Goal: Task Accomplishment & Management: Use online tool/utility

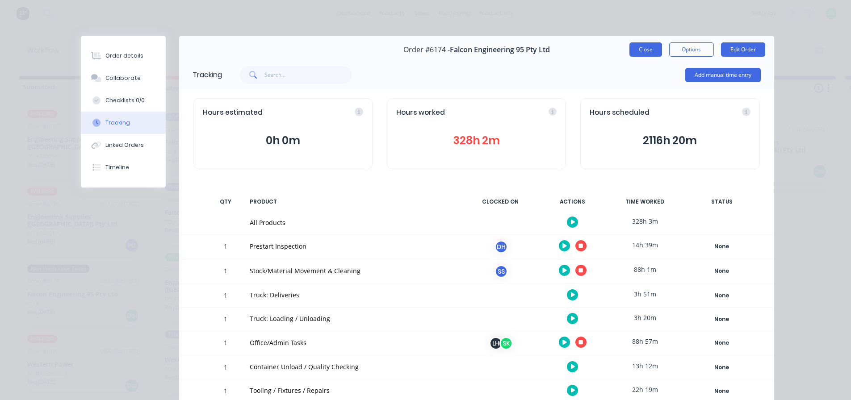
click at [632, 47] on button "Close" at bounding box center [646, 49] width 33 height 14
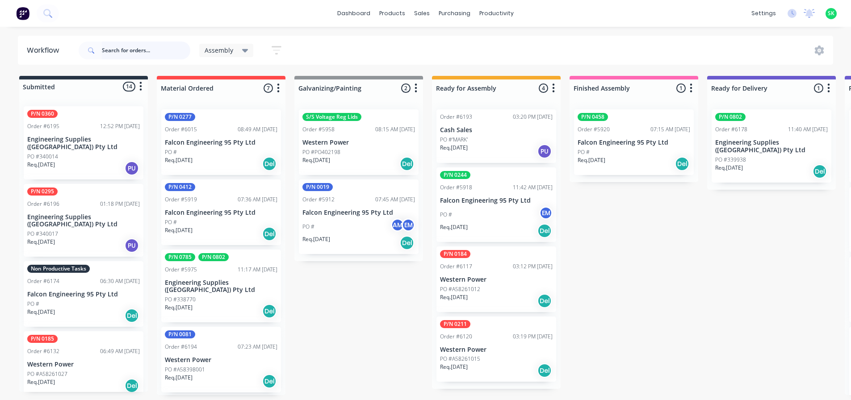
click at [146, 49] on input "text" at bounding box center [146, 51] width 88 height 18
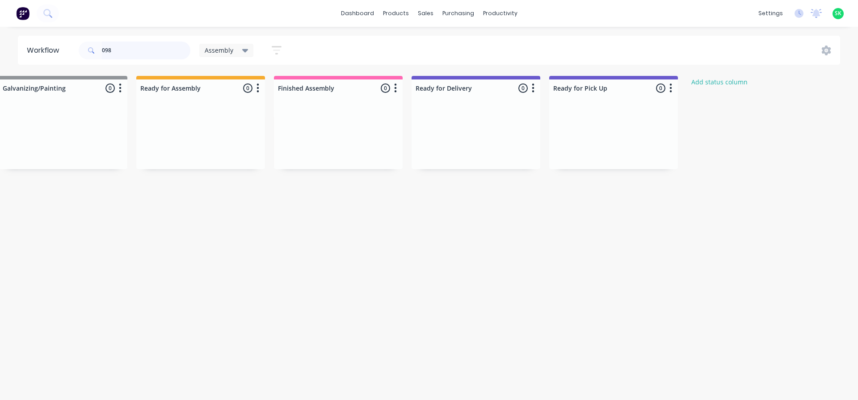
scroll to position [0, 297]
drag, startPoint x: 129, startPoint y: 44, endPoint x: 4, endPoint y: 43, distance: 124.7
click at [4, 43] on div "Workflow 098 Assembly Save new view None edit Assembly (Default) edit Fabricati…" at bounding box center [429, 50] width 858 height 29
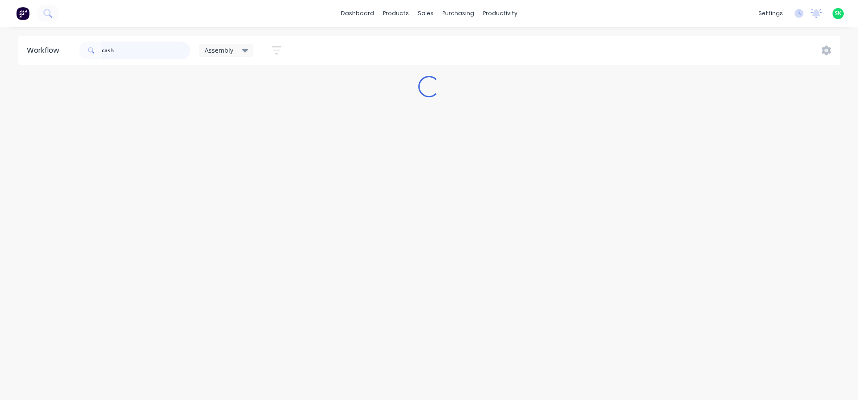
scroll to position [0, 0]
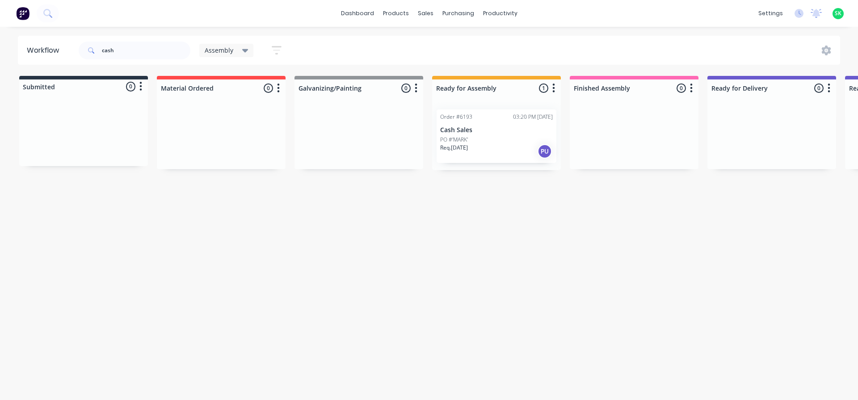
click at [489, 129] on p "Cash Sales" at bounding box center [496, 130] width 113 height 8
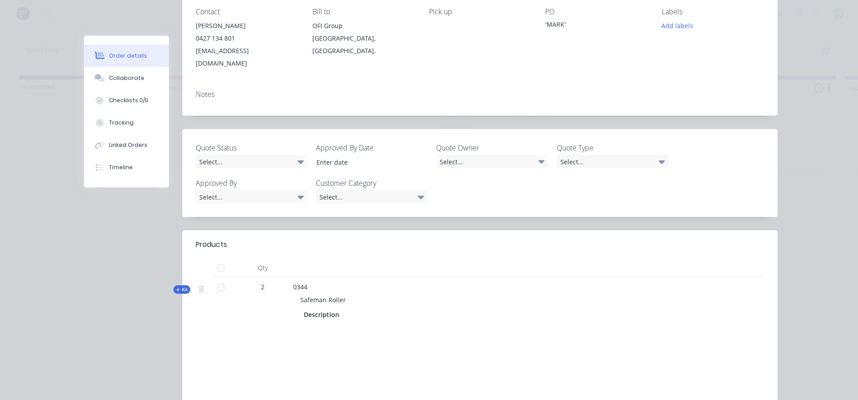
scroll to position [134, 0]
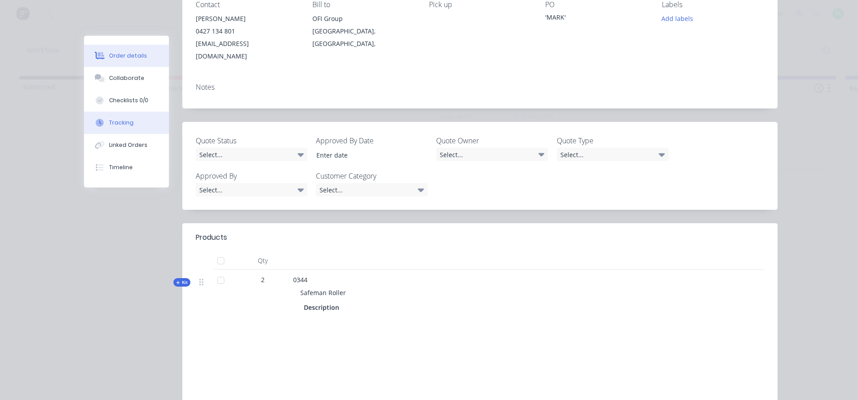
click at [131, 117] on button "Tracking" at bounding box center [126, 123] width 85 height 22
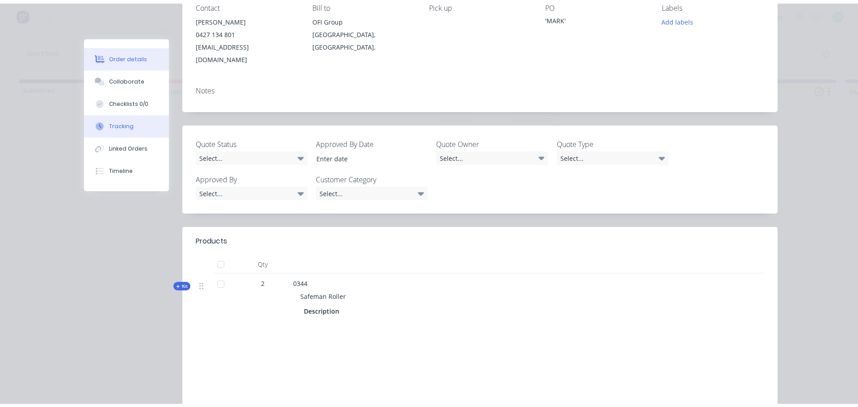
scroll to position [0, 0]
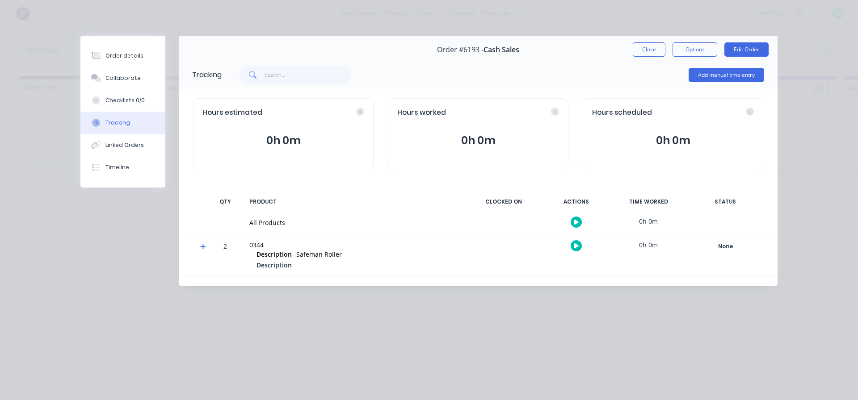
click at [578, 222] on icon "button" at bounding box center [576, 222] width 4 height 5
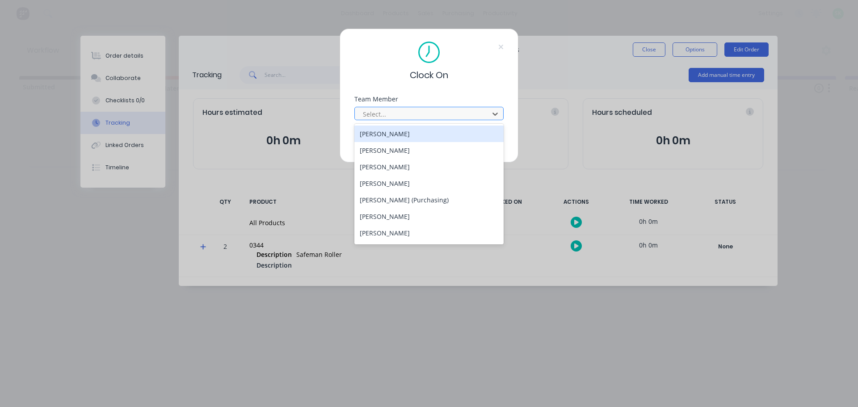
click at [420, 110] on div at bounding box center [423, 114] width 122 height 11
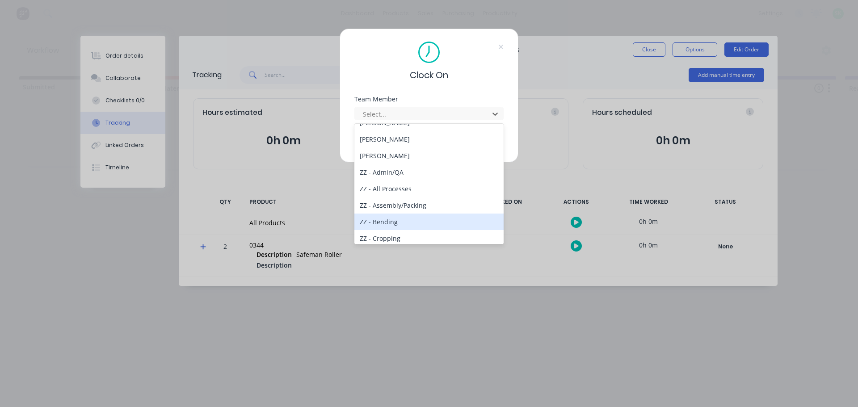
scroll to position [420, 0]
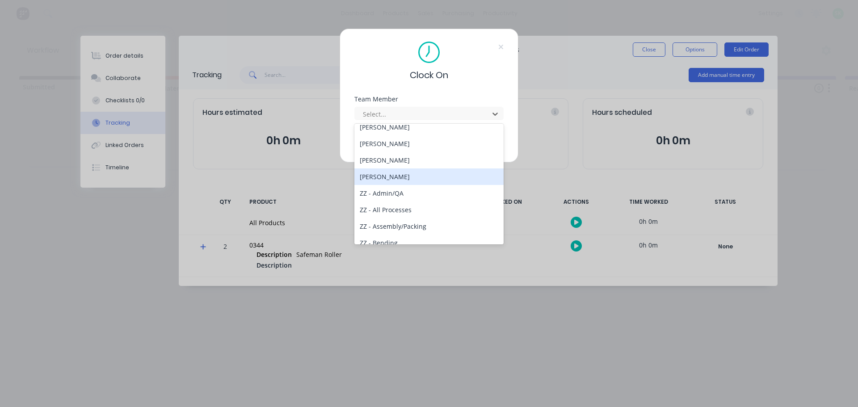
click at [405, 179] on div "[PERSON_NAME]" at bounding box center [428, 177] width 149 height 17
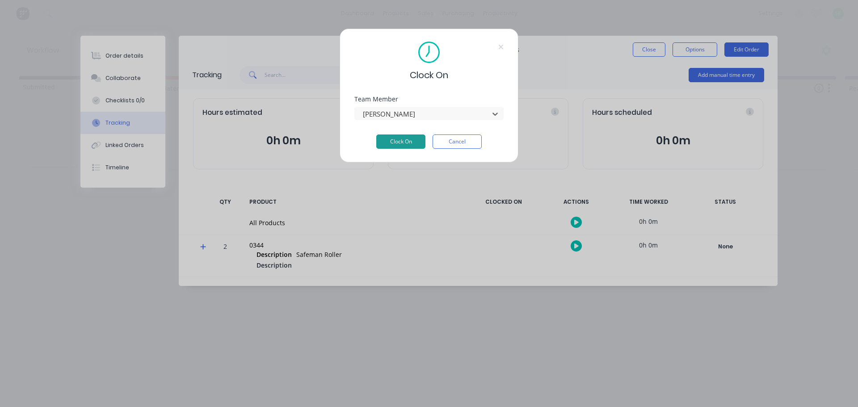
click at [397, 142] on button "Clock On" at bounding box center [400, 142] width 49 height 14
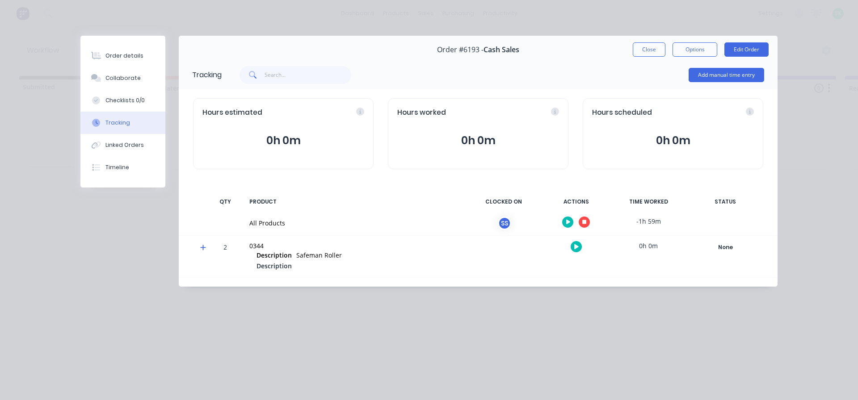
click at [588, 220] on button "button" at bounding box center [584, 222] width 11 height 11
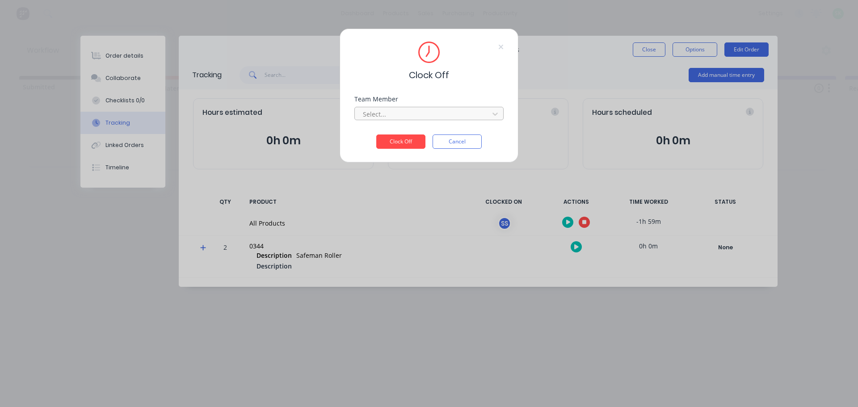
click at [451, 112] on div at bounding box center [423, 114] width 122 height 11
click at [426, 137] on div "[PERSON_NAME]" at bounding box center [428, 134] width 149 height 17
click at [402, 139] on button "Clock Off" at bounding box center [400, 142] width 49 height 14
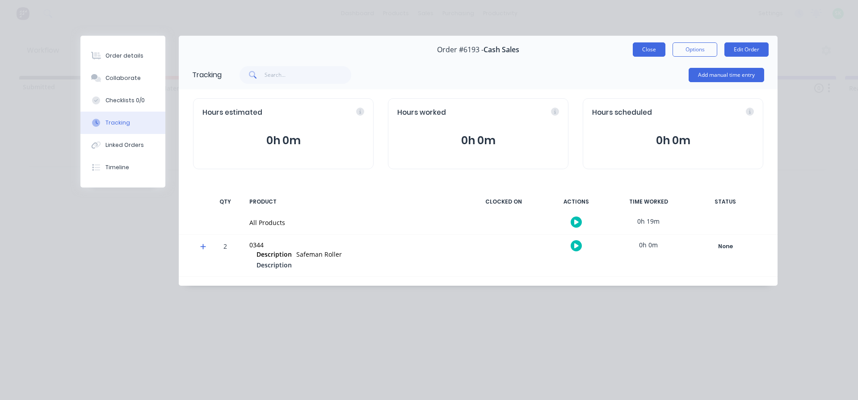
click at [656, 45] on button "Close" at bounding box center [649, 49] width 33 height 14
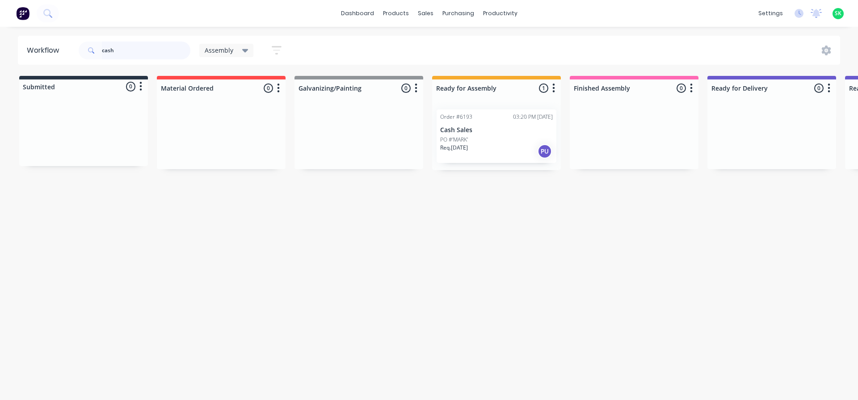
drag, startPoint x: 99, startPoint y: 51, endPoint x: 21, endPoint y: 51, distance: 77.8
click at [25, 51] on header "Workflow cash Assembly Save new view None edit Assembly (Default) edit Fabricat…" at bounding box center [429, 50] width 823 height 29
type input "0184"
click at [496, 135] on div "P/N 0184 Order #6117 03:12 PM 15/07/25 Western Power PO #A58261012 Req. 13/10/2…" at bounding box center [497, 143] width 120 height 66
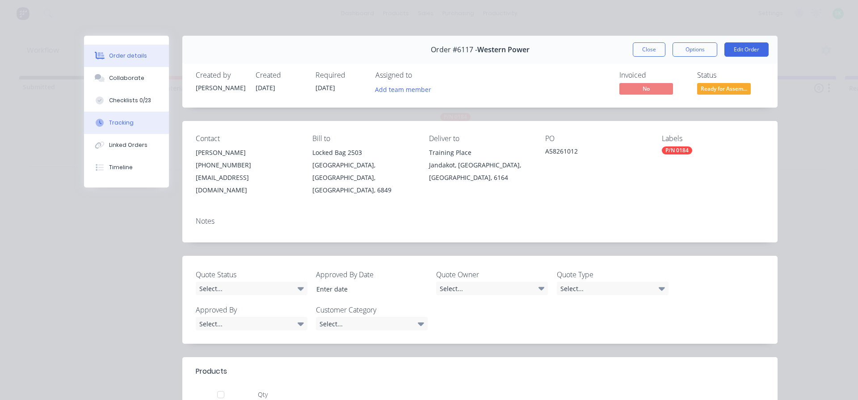
click at [116, 126] on div "Tracking" at bounding box center [121, 123] width 25 height 8
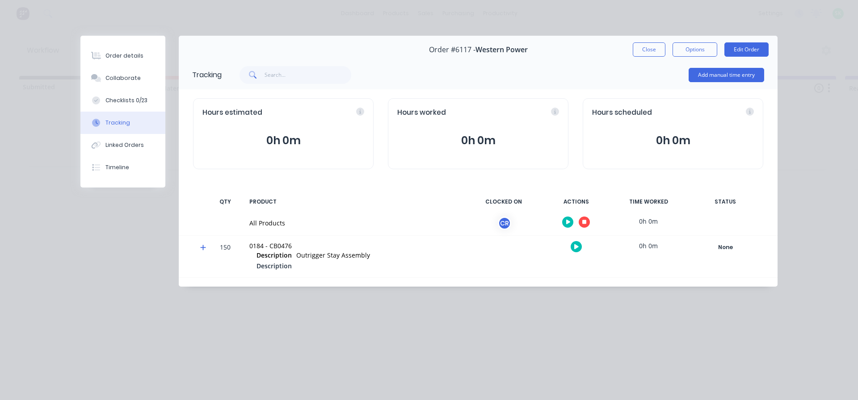
click at [565, 221] on button "button" at bounding box center [567, 222] width 11 height 11
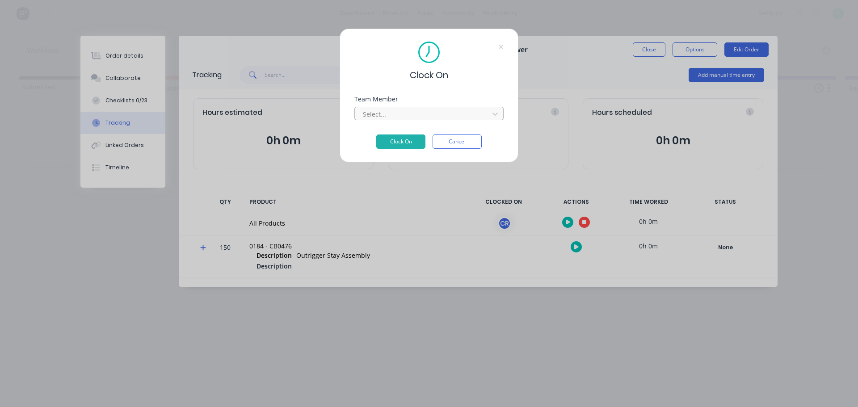
click at [465, 116] on div at bounding box center [423, 114] width 122 height 11
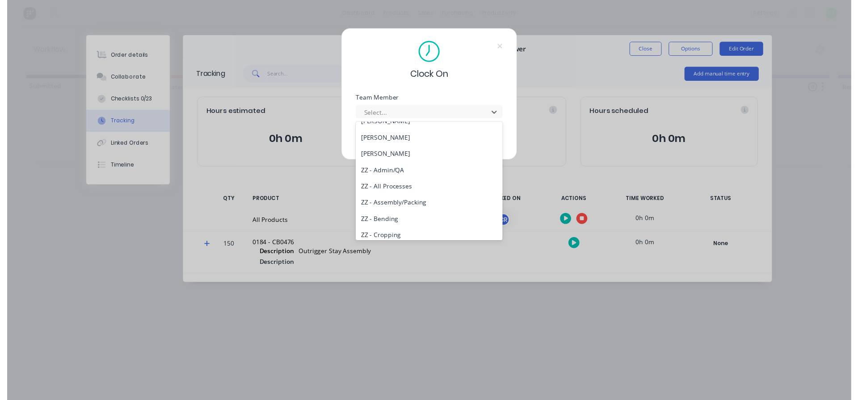
scroll to position [404, 0]
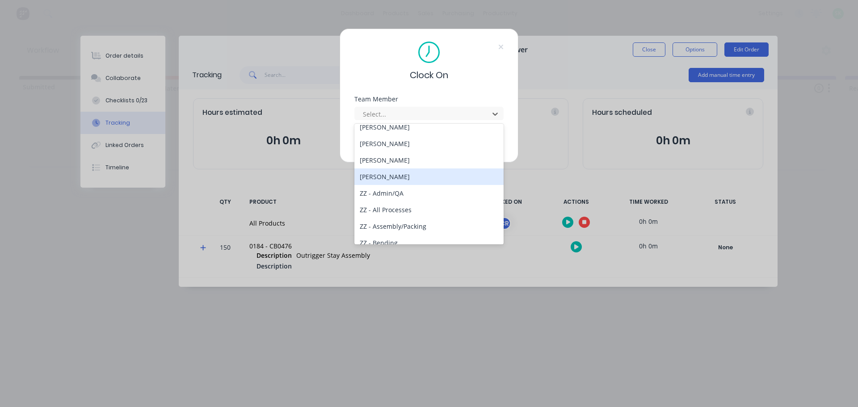
click at [388, 178] on div "[PERSON_NAME]" at bounding box center [428, 177] width 149 height 17
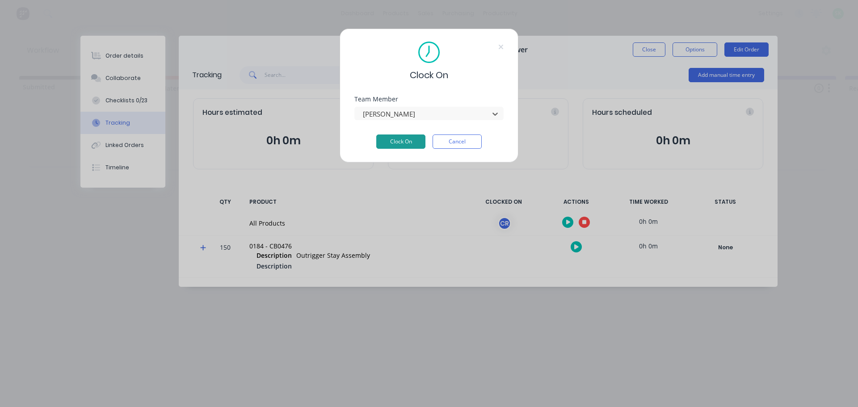
click at [392, 140] on button "Clock On" at bounding box center [400, 142] width 49 height 14
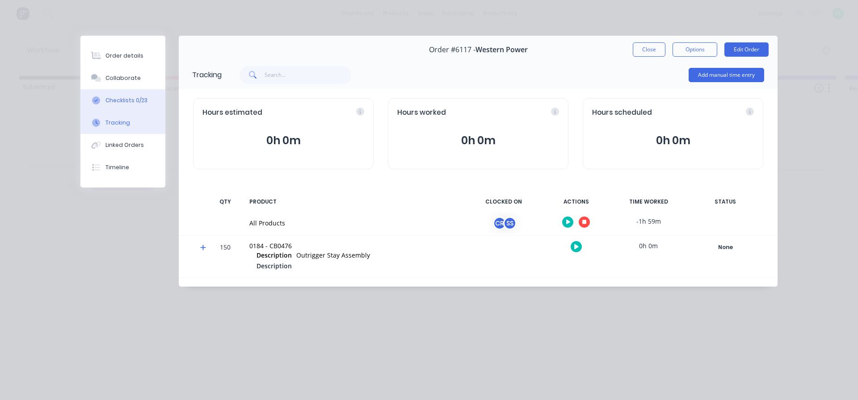
click at [109, 99] on div "Checklists 0/23" at bounding box center [126, 101] width 42 height 8
type textarea "x"
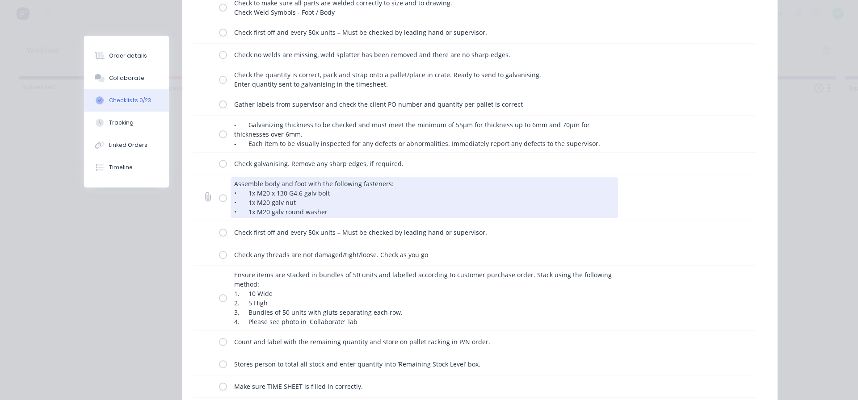
scroll to position [304, 0]
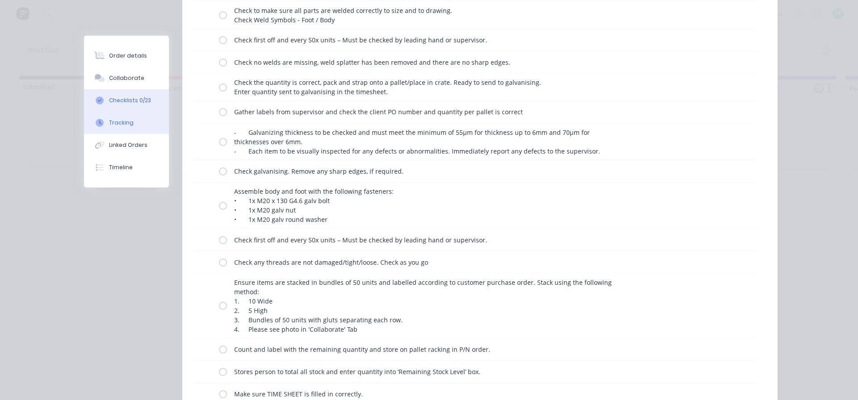
click at [131, 121] on button "Tracking" at bounding box center [126, 123] width 85 height 22
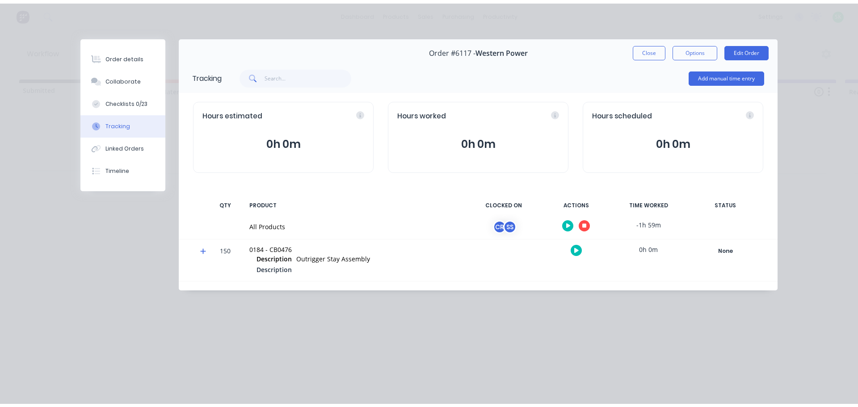
scroll to position [0, 0]
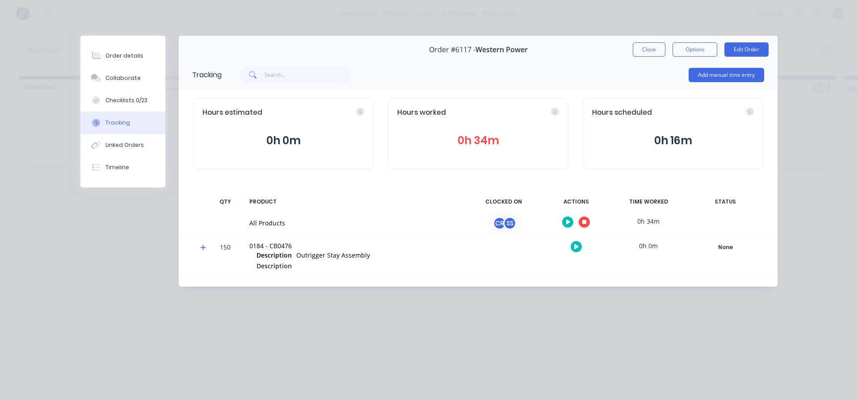
click at [588, 222] on button "button" at bounding box center [584, 222] width 11 height 11
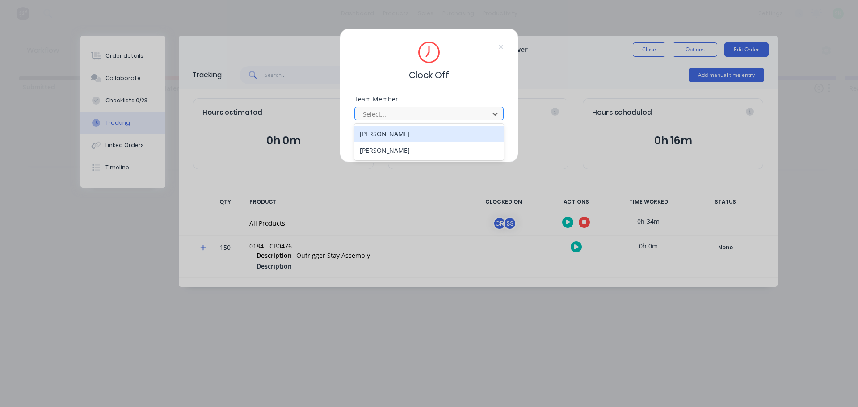
click at [455, 110] on div at bounding box center [423, 114] width 122 height 11
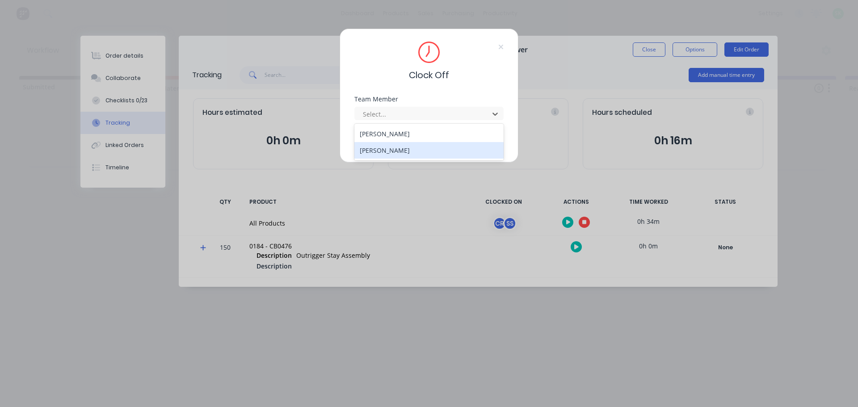
click at [433, 151] on div "[PERSON_NAME]" at bounding box center [428, 150] width 149 height 17
click at [411, 142] on button "Clock Off" at bounding box center [400, 142] width 49 height 14
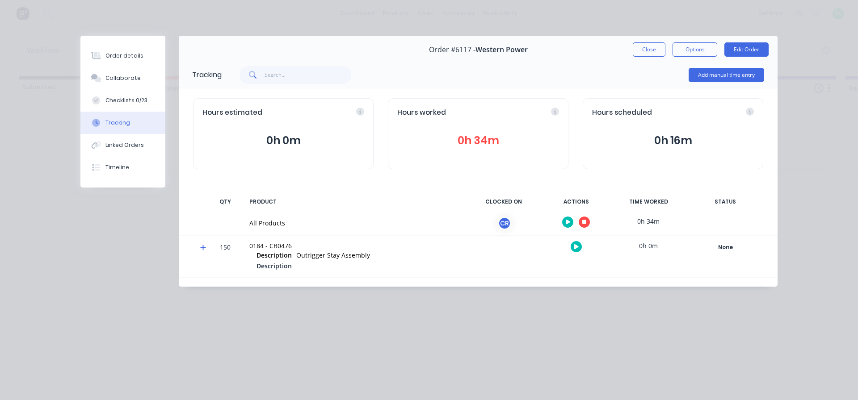
click at [649, 50] on button "Close" at bounding box center [649, 49] width 33 height 14
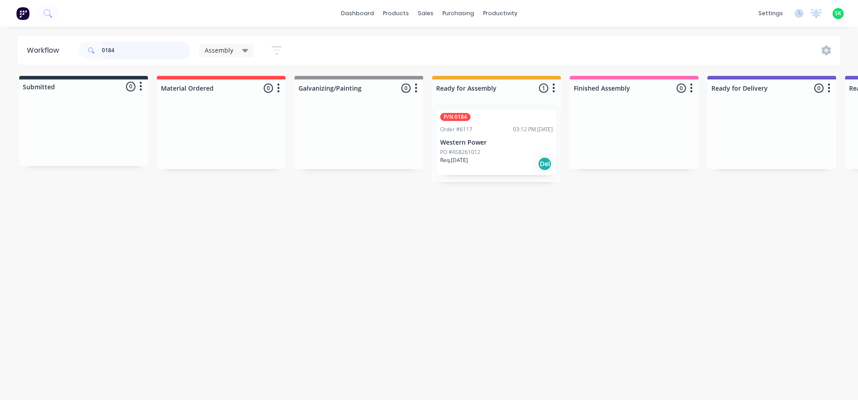
drag, startPoint x: 143, startPoint y: 47, endPoint x: 18, endPoint y: 33, distance: 126.4
click at [18, 33] on div "dashboard products sales purchasing productivity dashboard products Product Cat…" at bounding box center [429, 173] width 858 height 347
type input "cash"
click at [500, 129] on p "Cash Sales" at bounding box center [496, 130] width 113 height 8
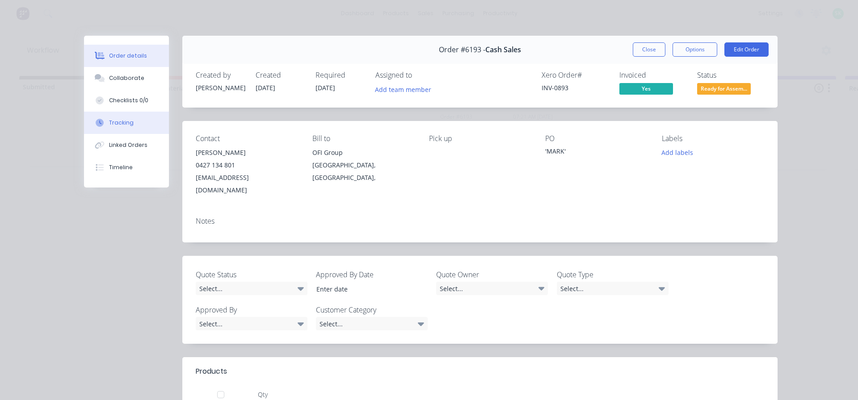
click at [109, 126] on div "Tracking" at bounding box center [121, 123] width 25 height 8
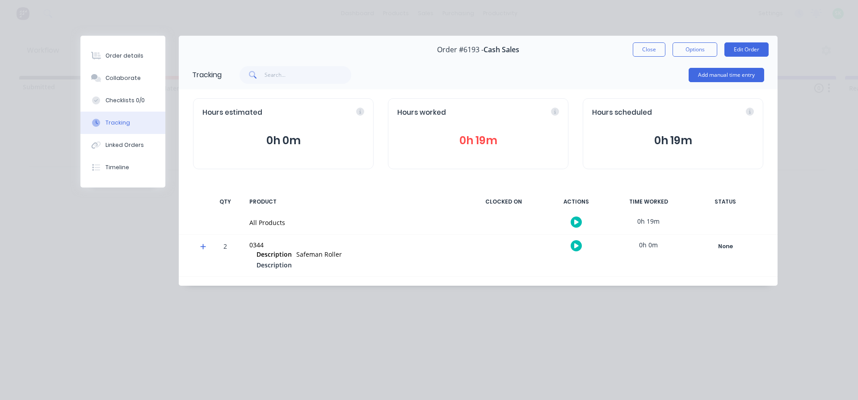
click at [579, 221] on button "button" at bounding box center [576, 222] width 11 height 11
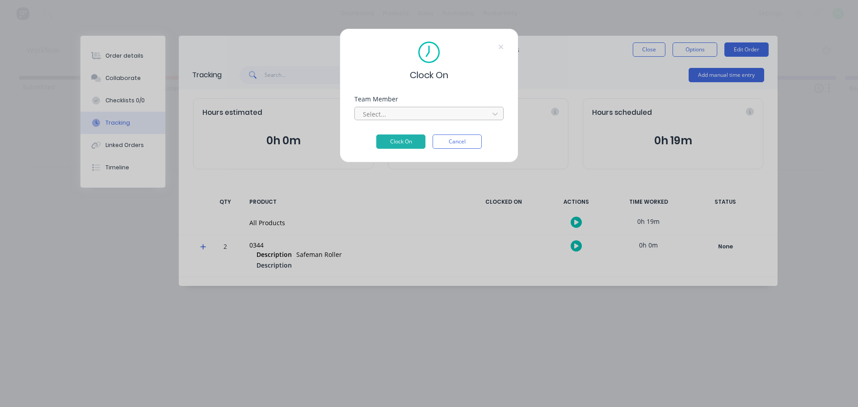
click at [434, 110] on div at bounding box center [423, 114] width 122 height 11
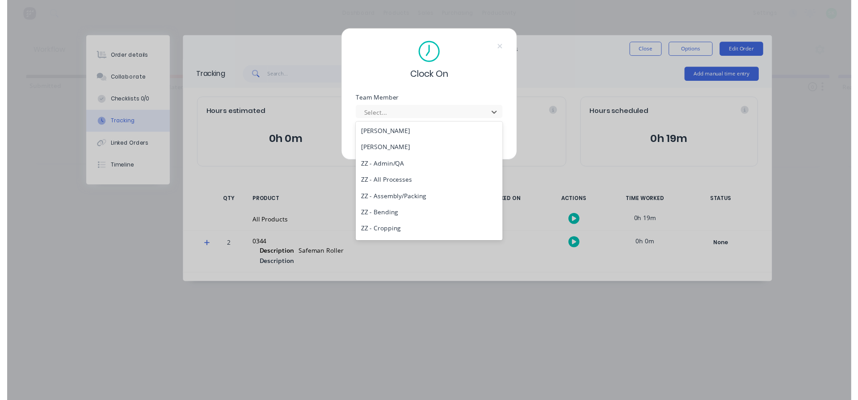
scroll to position [447, 0]
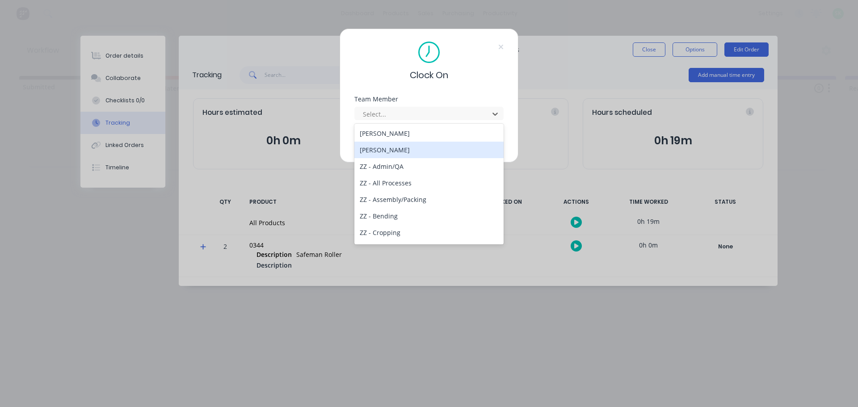
click at [392, 150] on div "[PERSON_NAME]" at bounding box center [428, 150] width 149 height 17
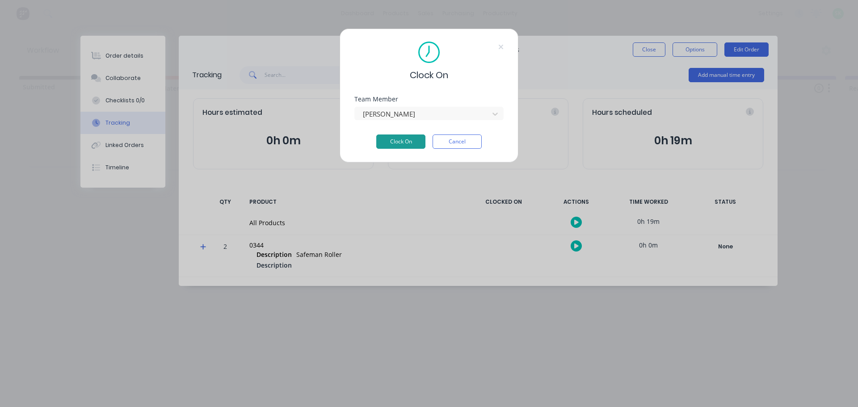
click at [397, 144] on button "Clock On" at bounding box center [400, 142] width 49 height 14
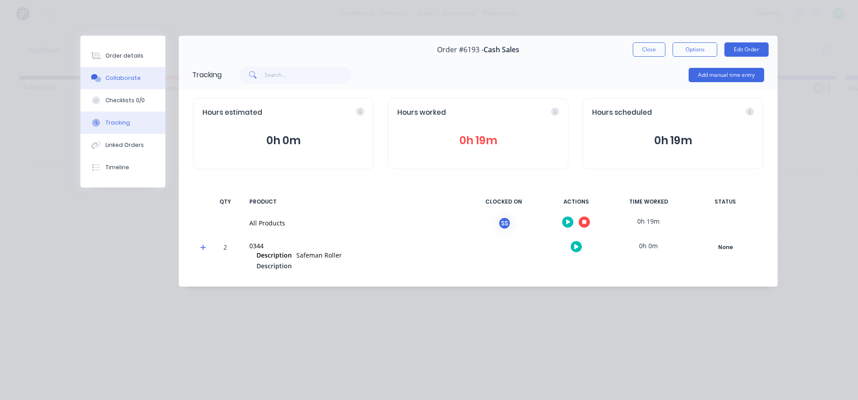
click at [123, 76] on div "Collaborate" at bounding box center [122, 78] width 35 height 8
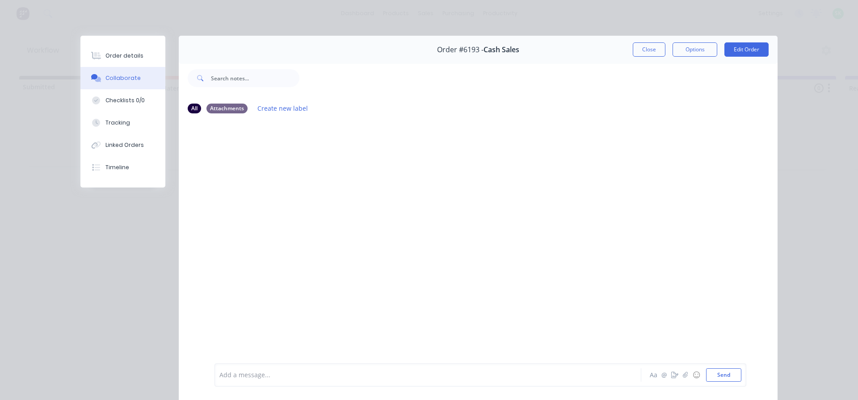
drag, startPoint x: 134, startPoint y: 48, endPoint x: 136, endPoint y: 42, distance: 5.8
click at [135, 45] on button "Order details" at bounding box center [122, 56] width 85 height 22
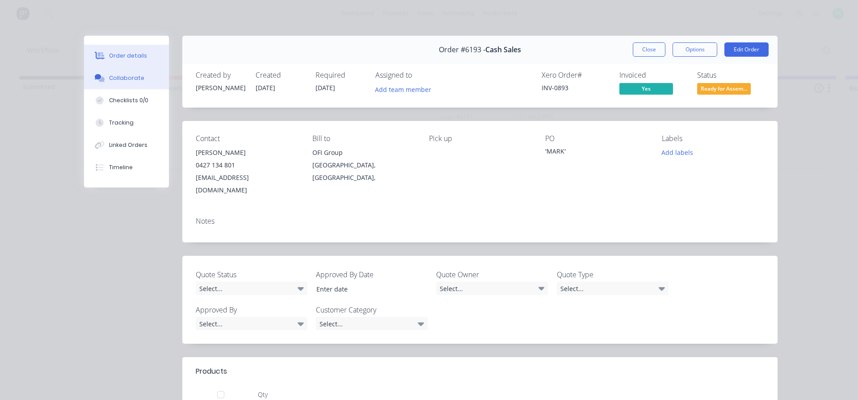
click at [141, 80] on button "Collaborate" at bounding box center [126, 78] width 85 height 22
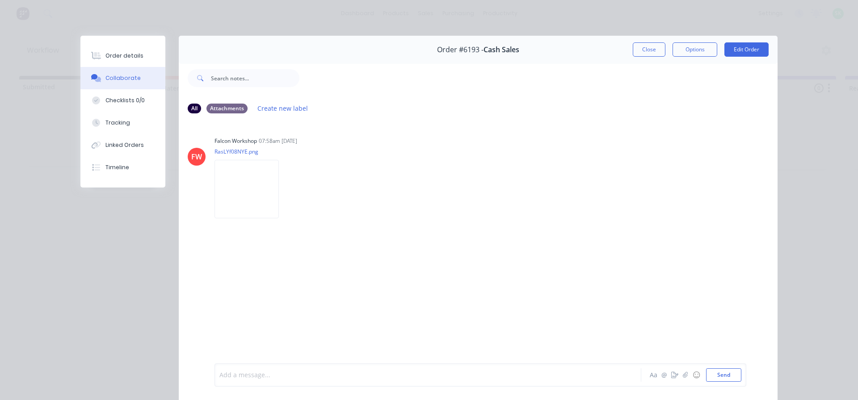
click at [244, 373] on div at bounding box center [415, 375] width 391 height 9
click at [248, 377] on div at bounding box center [415, 375] width 391 height 9
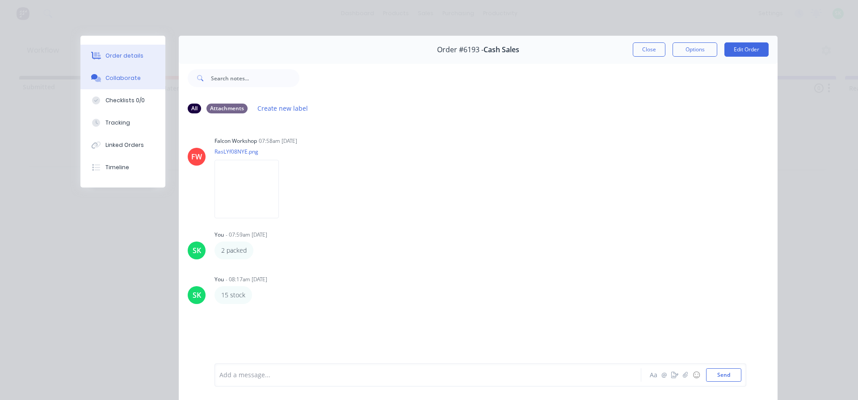
click at [124, 59] on div "Order details" at bounding box center [124, 56] width 38 height 8
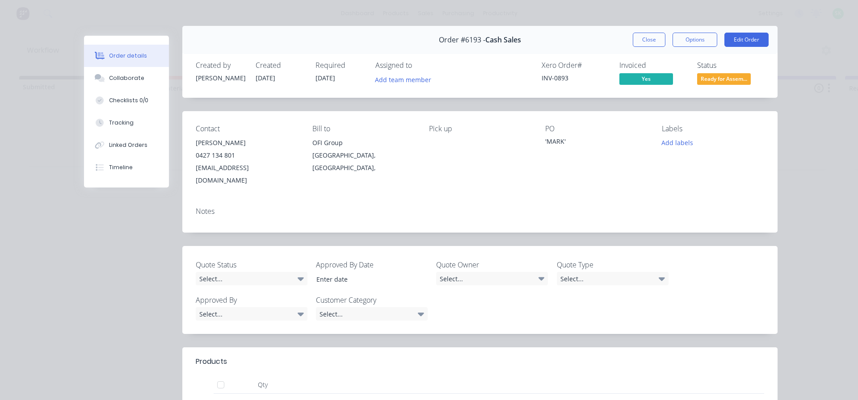
scroll to position [0, 0]
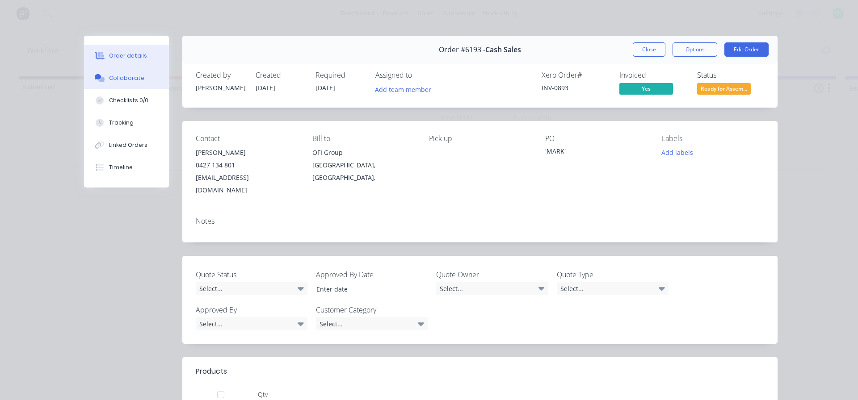
click at [127, 82] on div "Collaborate" at bounding box center [126, 78] width 35 height 8
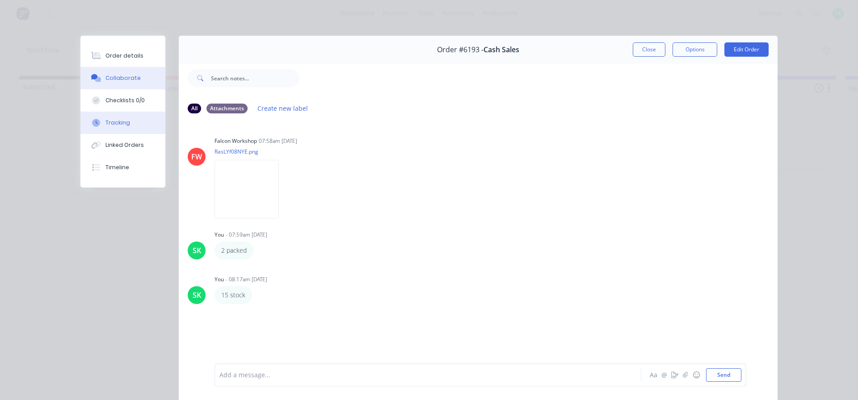
click at [127, 124] on button "Tracking" at bounding box center [122, 123] width 85 height 22
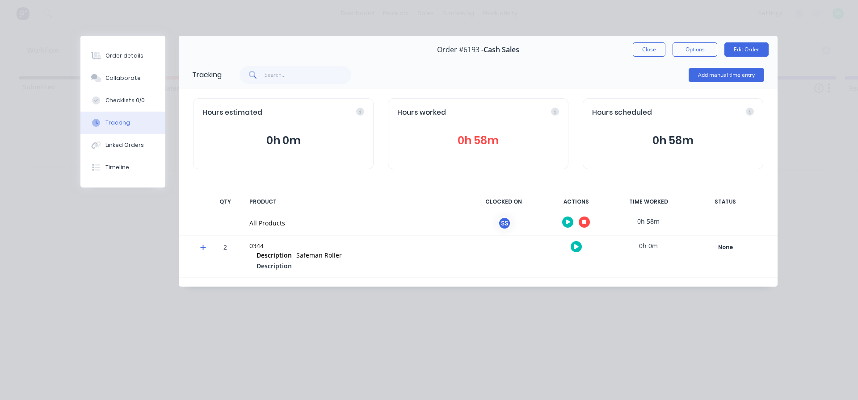
click at [583, 221] on icon "button" at bounding box center [584, 222] width 4 height 4
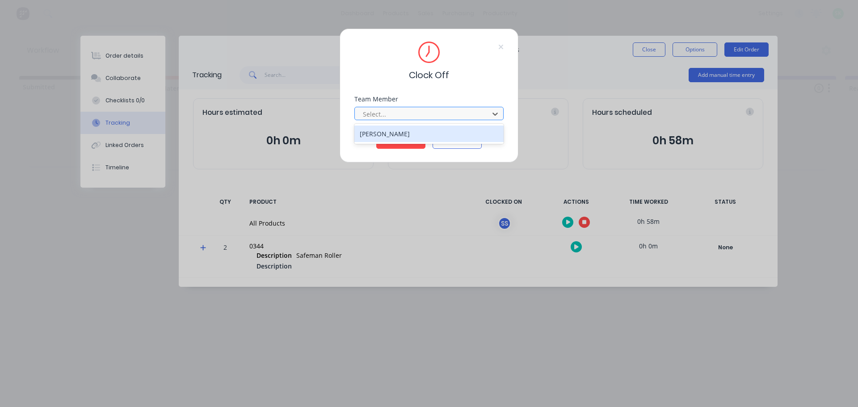
click at [425, 113] on div at bounding box center [423, 114] width 122 height 11
click at [402, 135] on div "[PERSON_NAME]" at bounding box center [428, 134] width 149 height 17
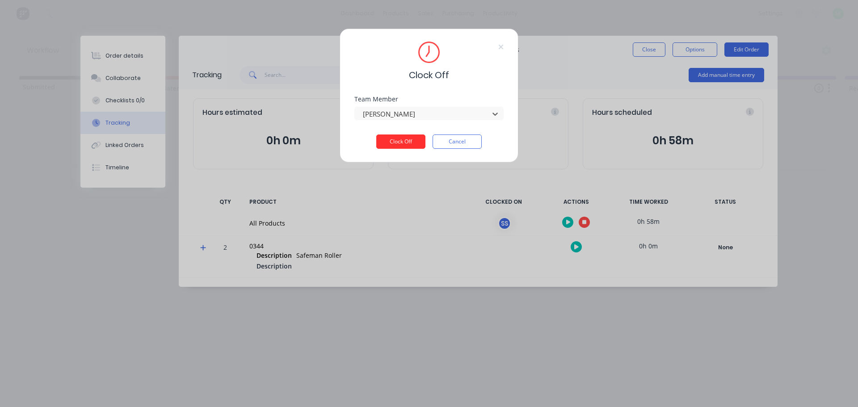
click at [398, 140] on button "Clock Off" at bounding box center [400, 142] width 49 height 14
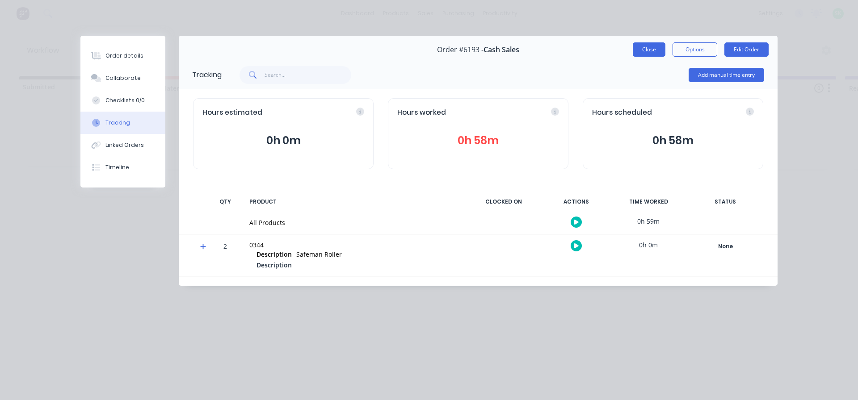
click at [648, 51] on button "Close" at bounding box center [649, 49] width 33 height 14
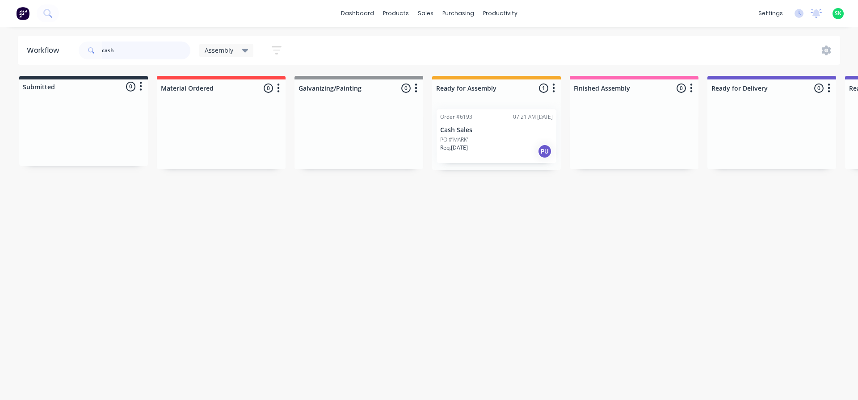
drag, startPoint x: 125, startPoint y: 50, endPoint x: 30, endPoint y: 20, distance: 99.4
click at [31, 20] on div "dashboard products sales purchasing productivity dashboard products Product Cat…" at bounding box center [429, 173] width 858 height 347
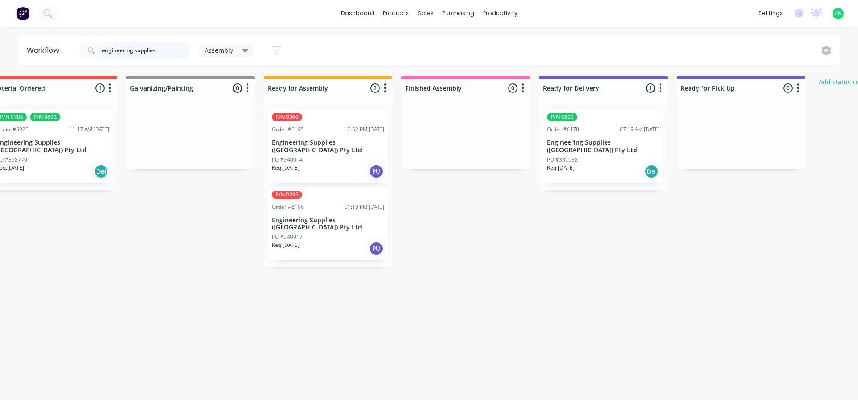
scroll to position [0, 222]
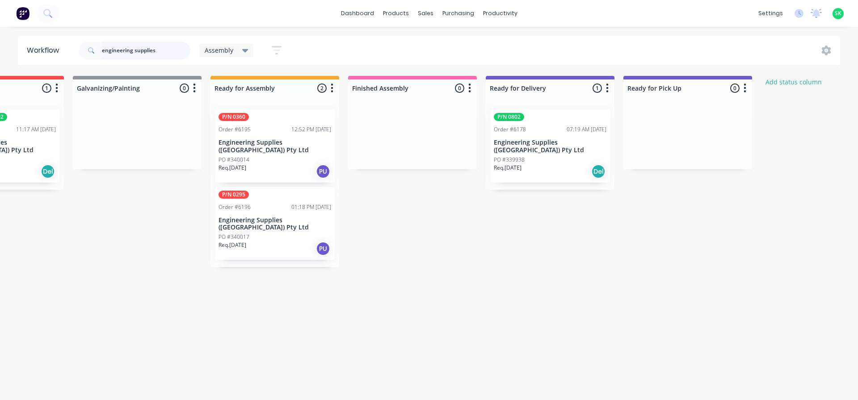
type input "engineering supplies"
click at [270, 217] on p "Engineering Supplies ([GEOGRAPHIC_DATA]) Pty Ltd" at bounding box center [275, 224] width 113 height 15
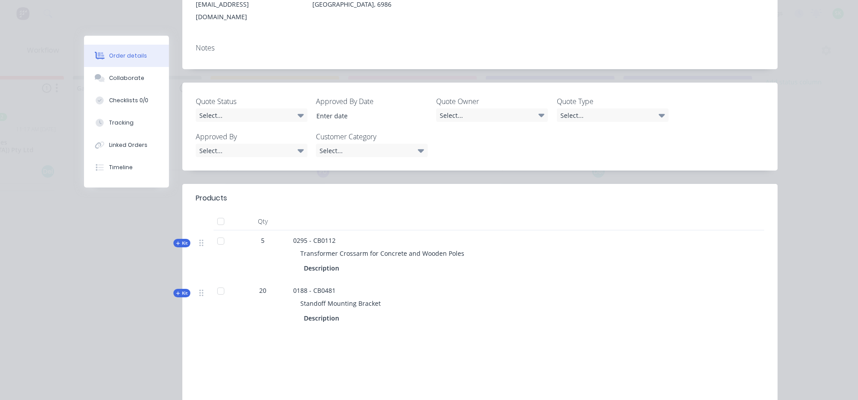
scroll to position [268, 0]
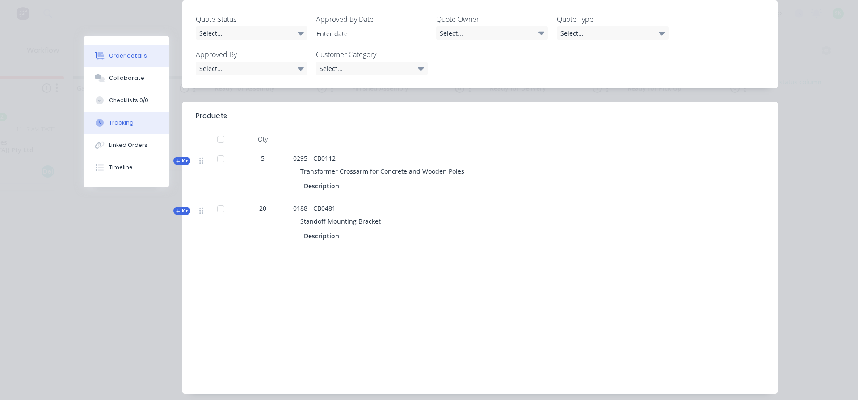
click at [133, 121] on button "Tracking" at bounding box center [126, 123] width 85 height 22
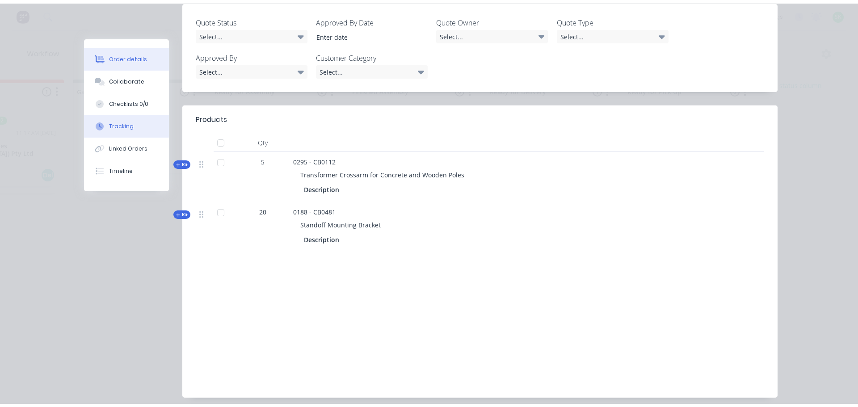
scroll to position [0, 0]
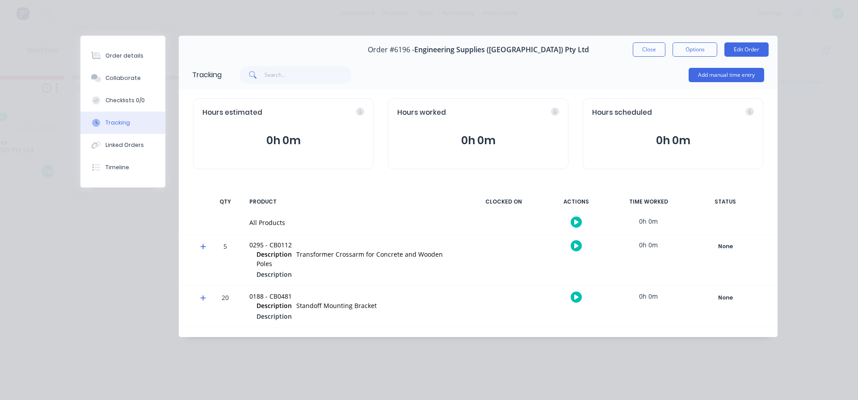
click at [578, 221] on icon "button" at bounding box center [576, 222] width 4 height 6
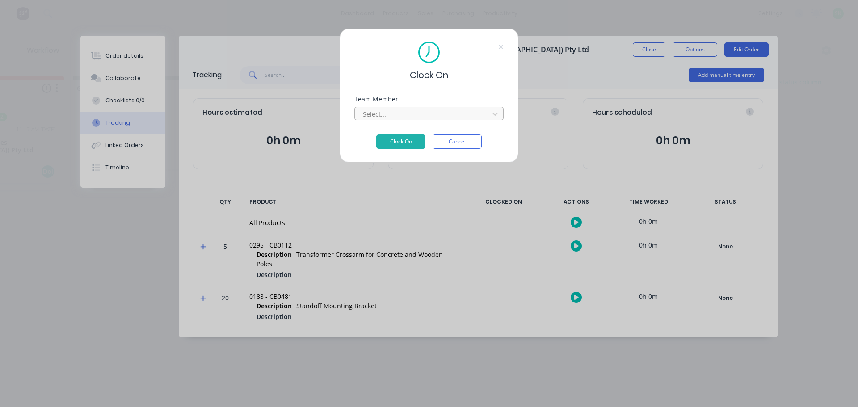
click at [433, 118] on div at bounding box center [423, 114] width 122 height 11
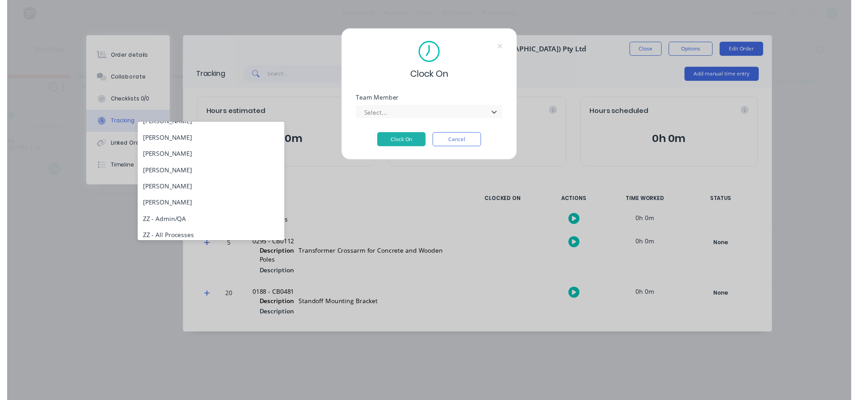
scroll to position [375, 0]
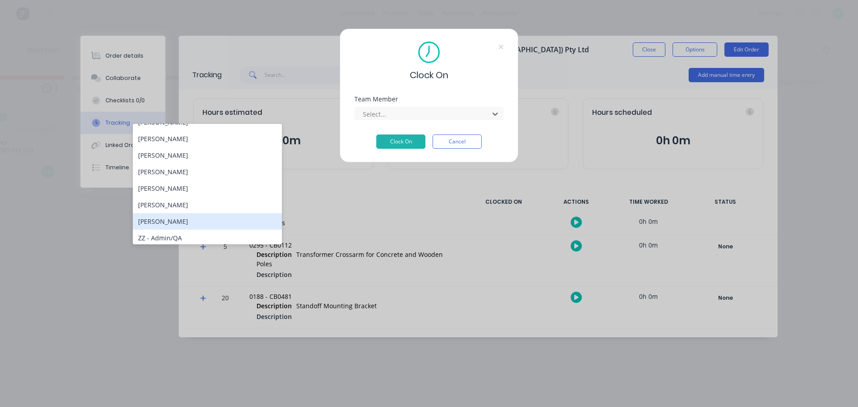
click at [176, 219] on div "[PERSON_NAME]" at bounding box center [207, 221] width 149 height 17
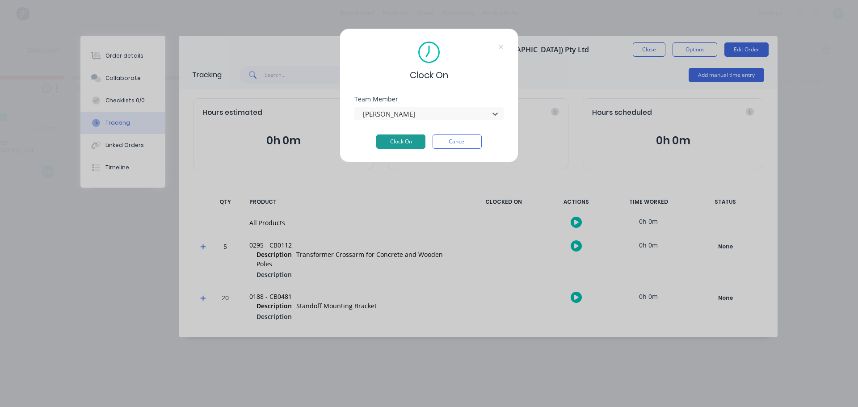
click at [413, 146] on button "Clock On" at bounding box center [400, 142] width 49 height 14
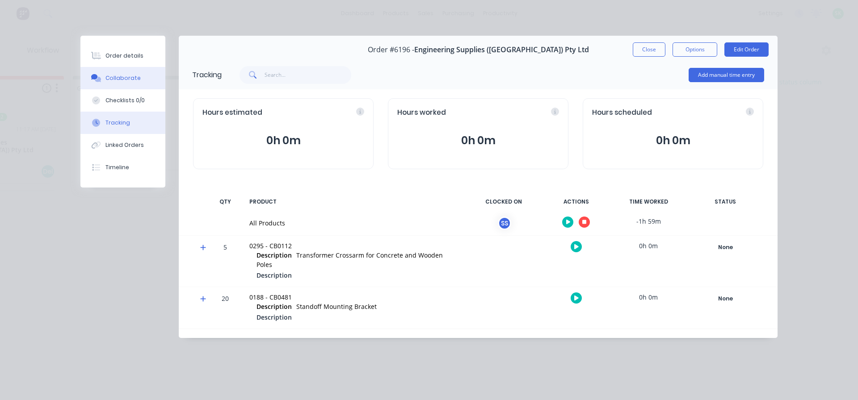
click at [128, 78] on div "Collaborate" at bounding box center [122, 78] width 35 height 8
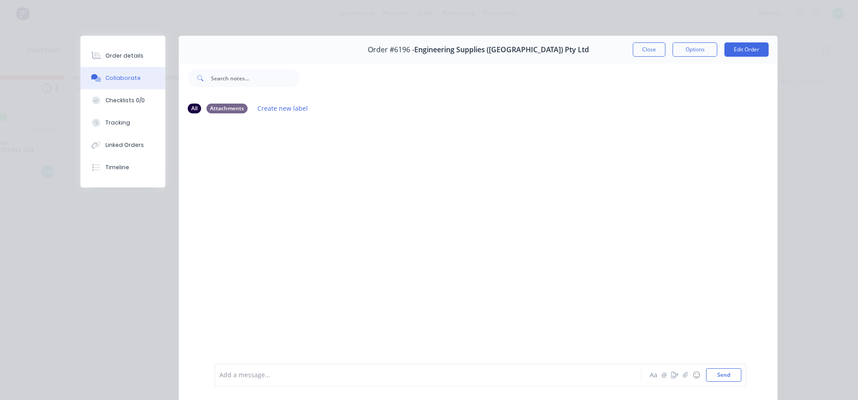
click at [282, 371] on div at bounding box center [415, 375] width 391 height 9
click at [215, 376] on div "pn: 295 Aa @ ☺ Send" at bounding box center [481, 375] width 532 height 23
click at [215, 373] on div "pn: 295 Aa @ ☺ Send" at bounding box center [481, 375] width 532 height 23
click at [219, 373] on div "pn: 295" at bounding box center [415, 375] width 392 height 9
click at [215, 376] on div "pn: 295 Aa @ ☺ Send" at bounding box center [481, 375] width 532 height 23
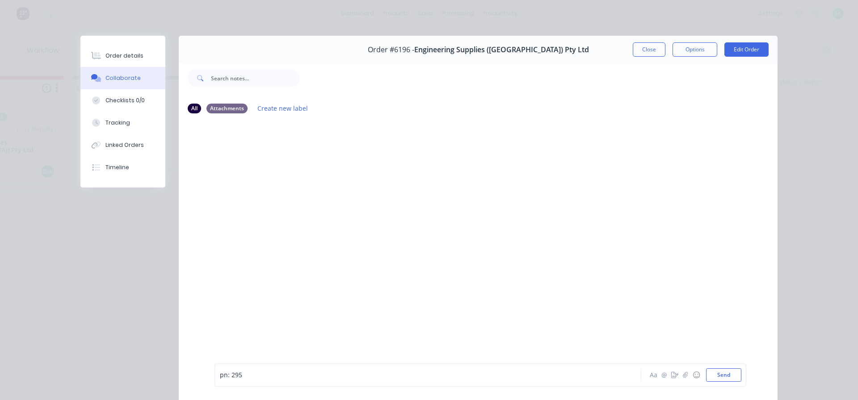
click at [215, 376] on div "pn: 295 Aa @ ☺ Send" at bounding box center [481, 375] width 532 height 23
click at [246, 375] on div "pn: 295" at bounding box center [415, 375] width 391 height 9
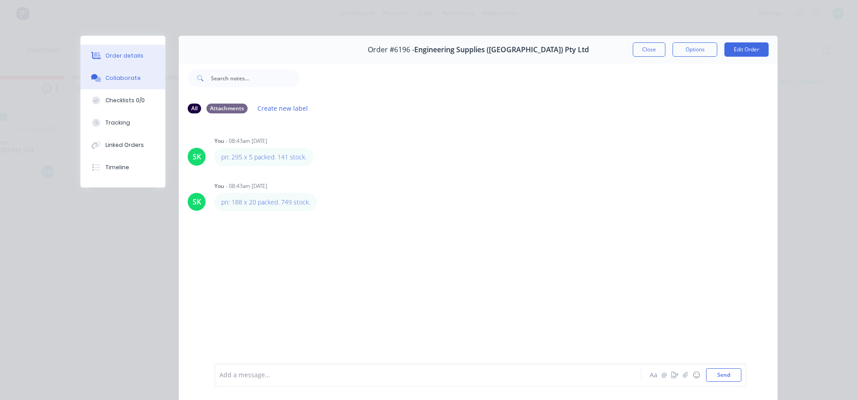
click at [126, 51] on button "Order details" at bounding box center [122, 56] width 85 height 22
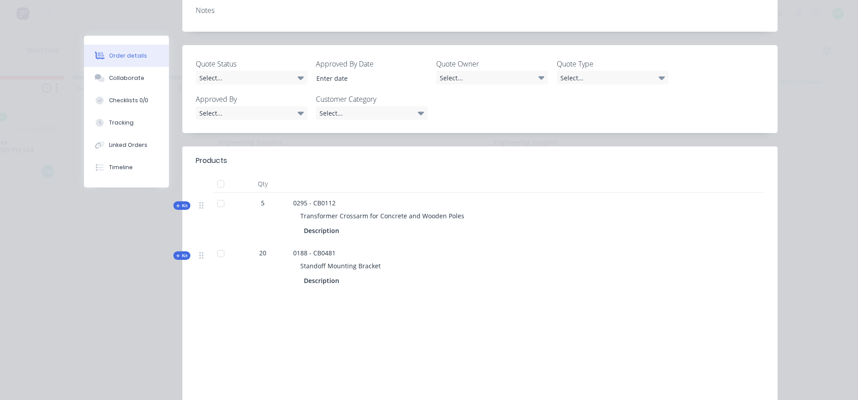
scroll to position [268, 0]
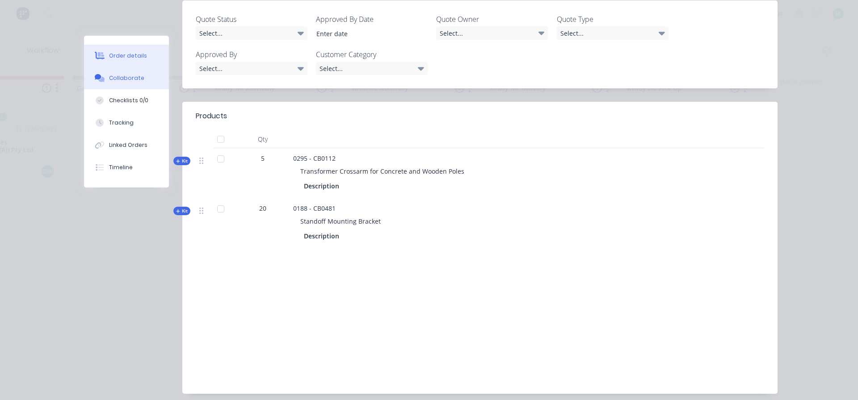
click at [131, 77] on div "Collaborate" at bounding box center [126, 78] width 35 height 8
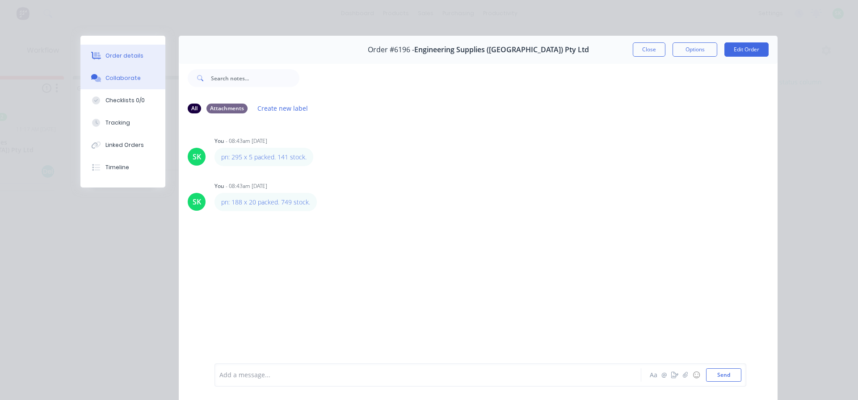
click at [128, 55] on div "Order details" at bounding box center [124, 56] width 38 height 8
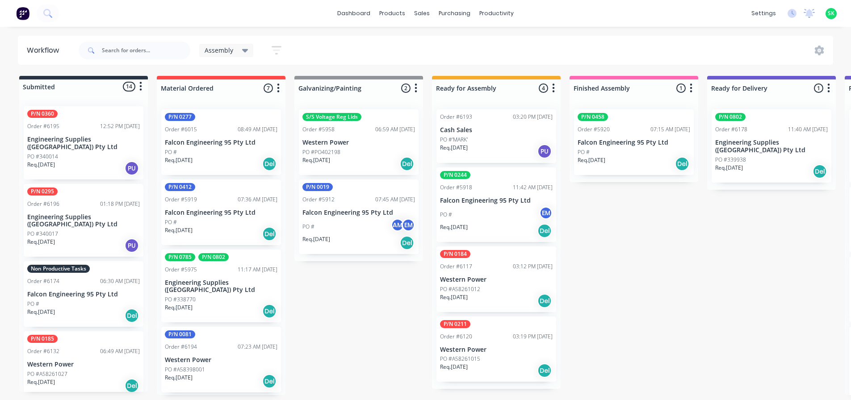
click at [108, 291] on p "Falcon Engineering 95 Pty Ltd" at bounding box center [83, 295] width 113 height 8
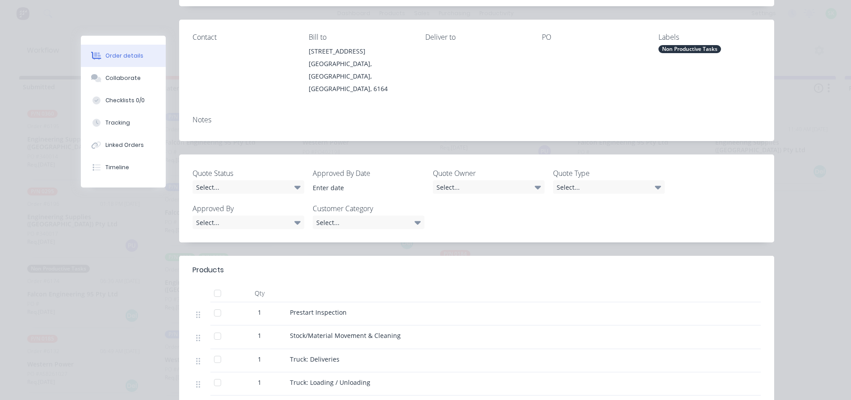
scroll to position [134, 0]
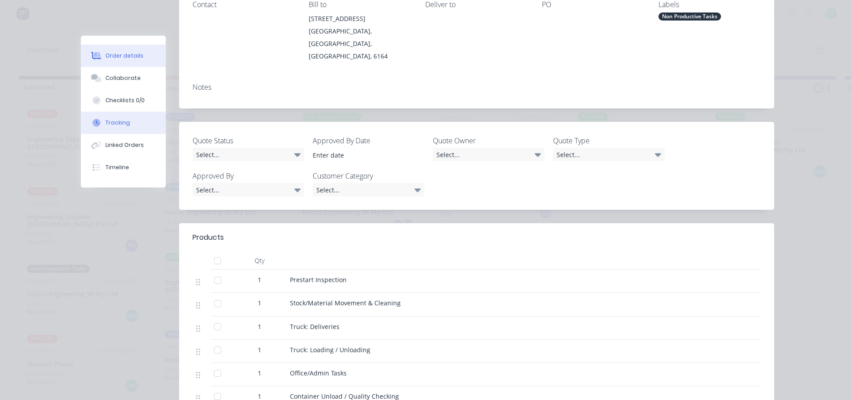
click at [105, 122] on div "Tracking" at bounding box center [117, 123] width 25 height 8
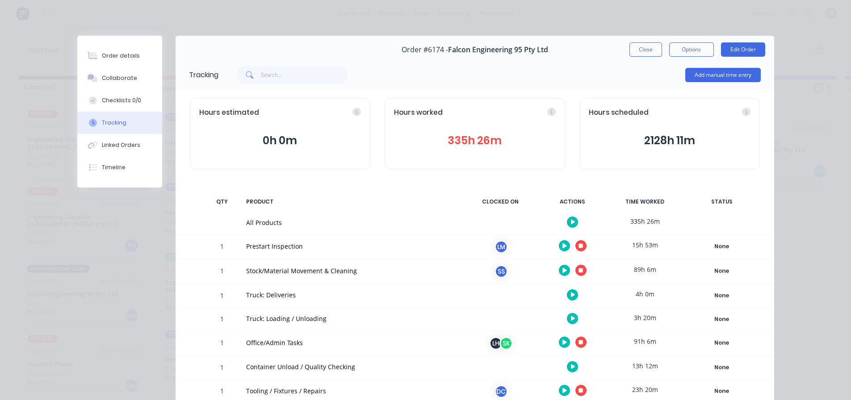
click at [581, 272] on button "button" at bounding box center [581, 270] width 11 height 11
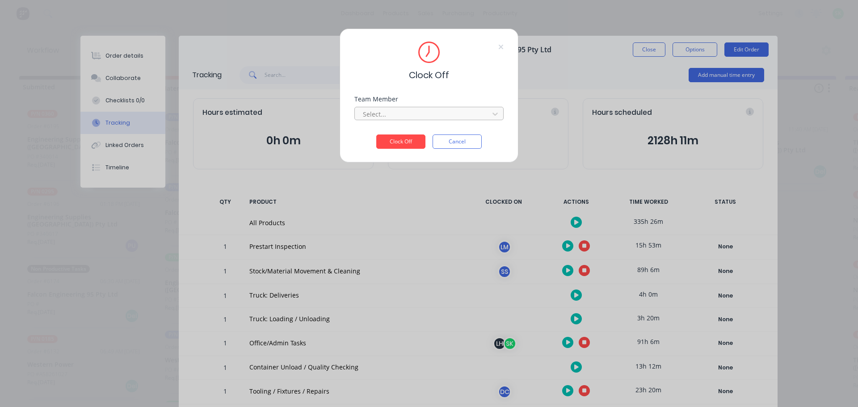
click at [417, 113] on div at bounding box center [423, 114] width 122 height 11
click at [406, 133] on div "[PERSON_NAME]" at bounding box center [428, 134] width 149 height 17
click at [402, 142] on button "Clock Off" at bounding box center [400, 142] width 49 height 14
